Goal: Transaction & Acquisition: Purchase product/service

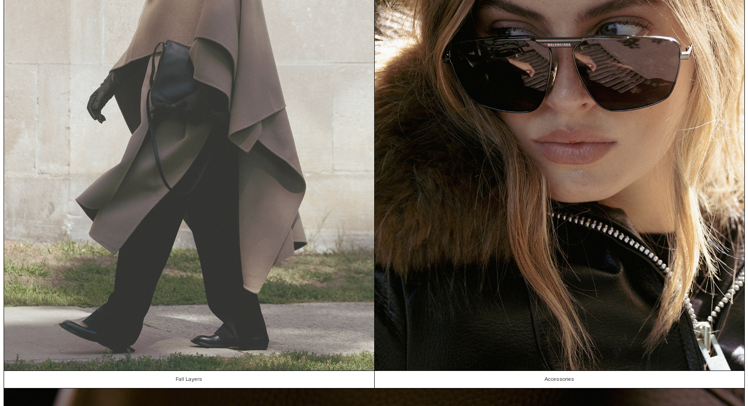
scroll to position [589, 0]
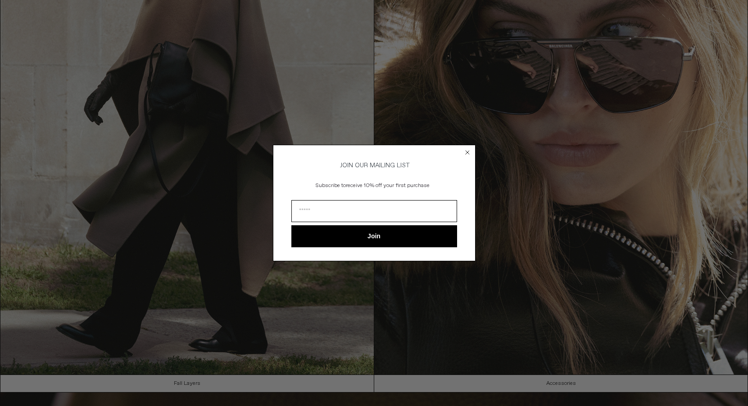
click at [471, 151] on circle "Close dialog" at bounding box center [467, 153] width 9 height 9
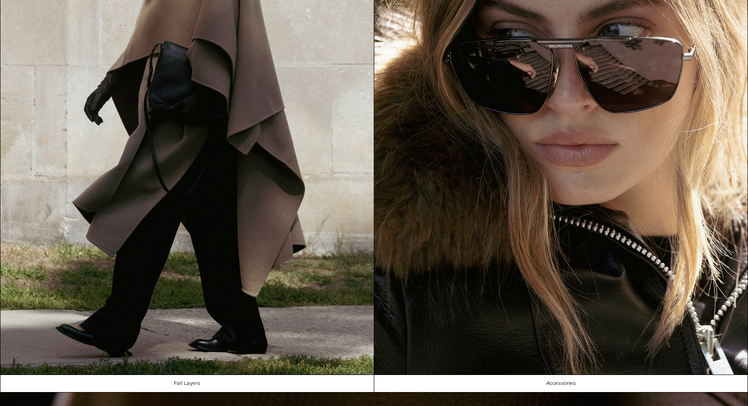
scroll to position [0, 0]
click at [467, 149] on div "Close dialog JOIN OUR MAILING LIST Subscribe to receive 10% off your first purc…" at bounding box center [374, 216] width 203 height 134
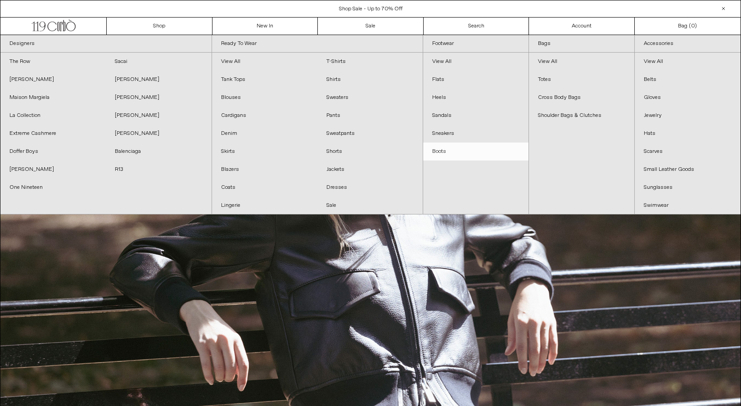
click at [439, 152] on link "Boots" at bounding box center [475, 152] width 105 height 18
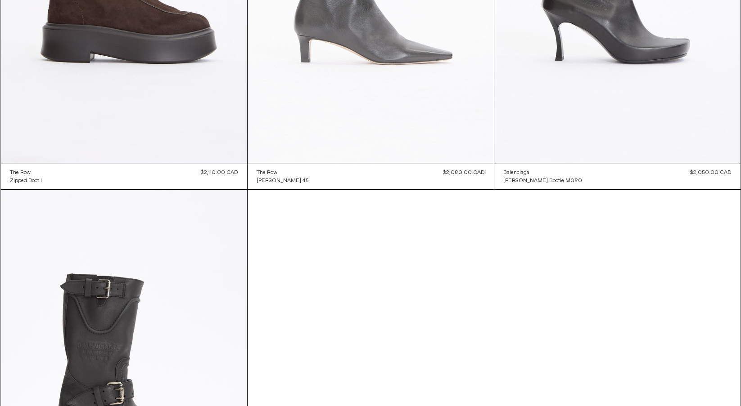
scroll to position [1666, 0]
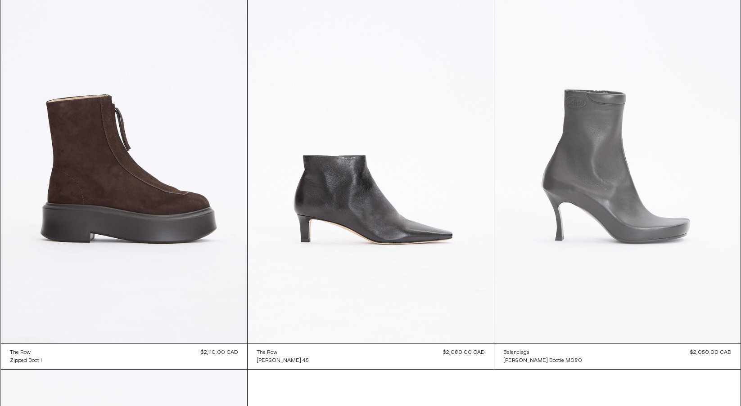
click at [606, 228] on at bounding box center [617, 159] width 246 height 370
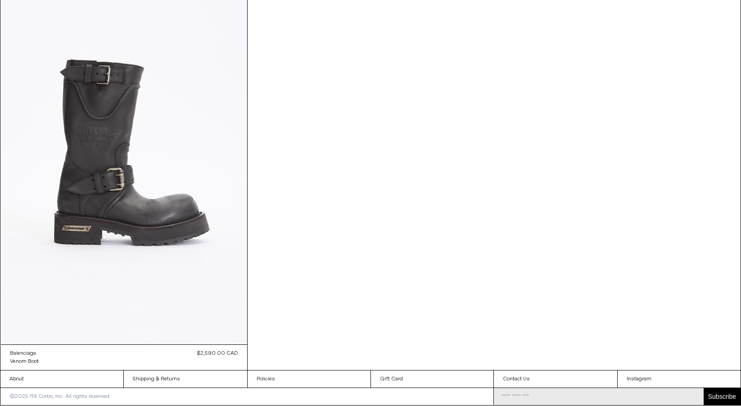
scroll to position [2067, 0]
